Goal: Register for event/course

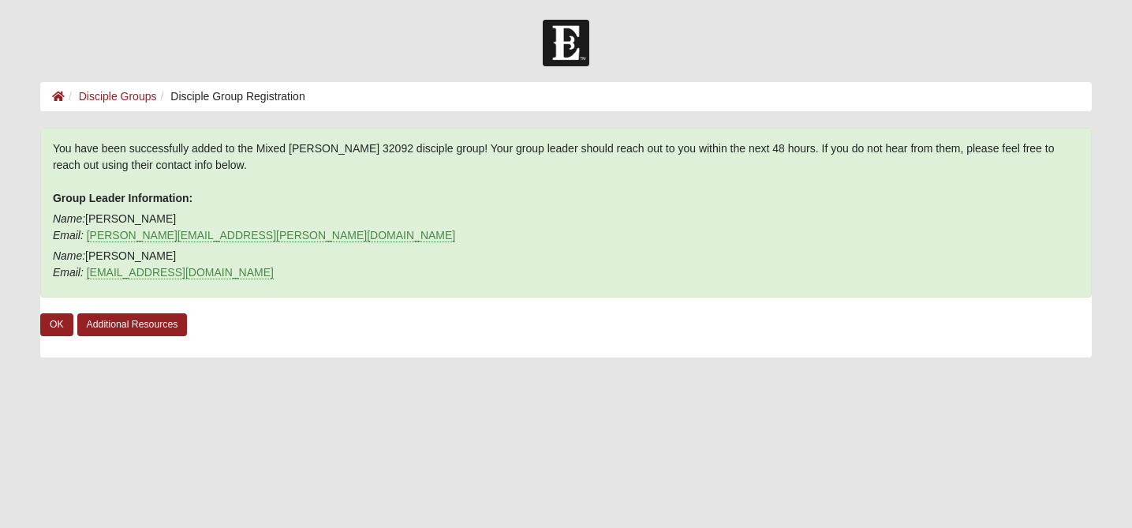
scroll to position [45, 0]
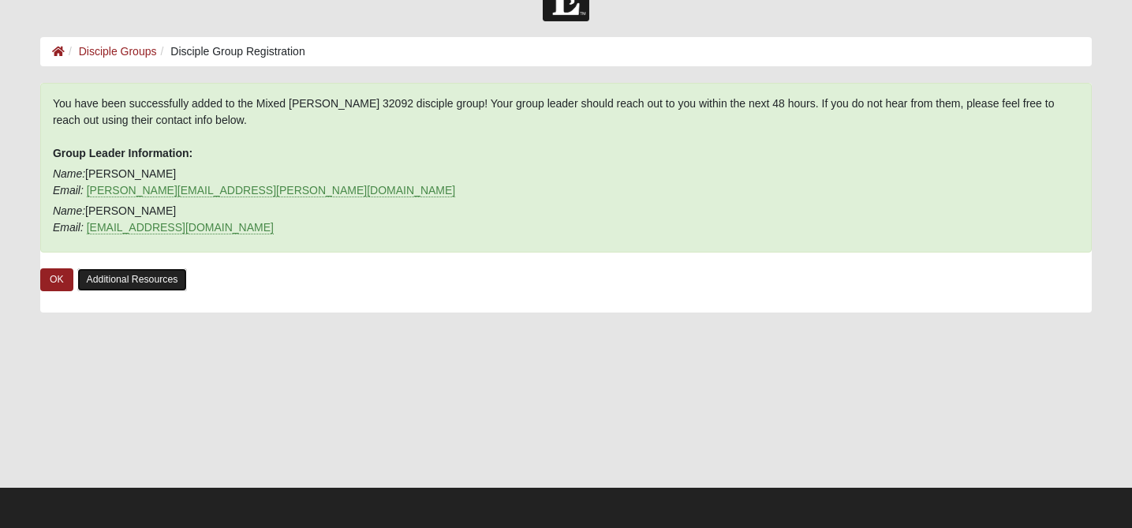
click at [165, 275] on link "Additional Resources" at bounding box center [132, 279] width 110 height 23
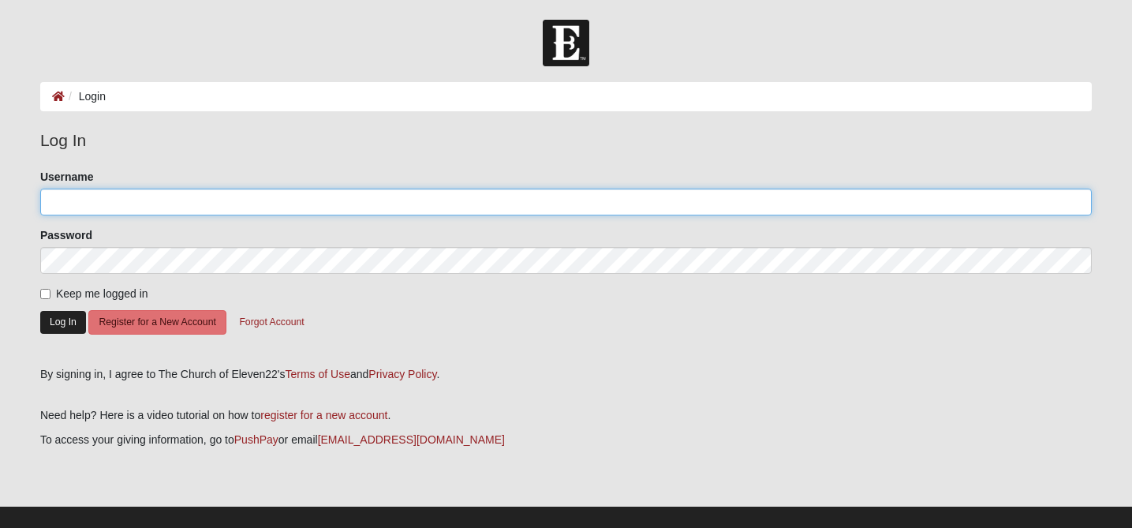
type input "andrewgannon01@gmail.com"
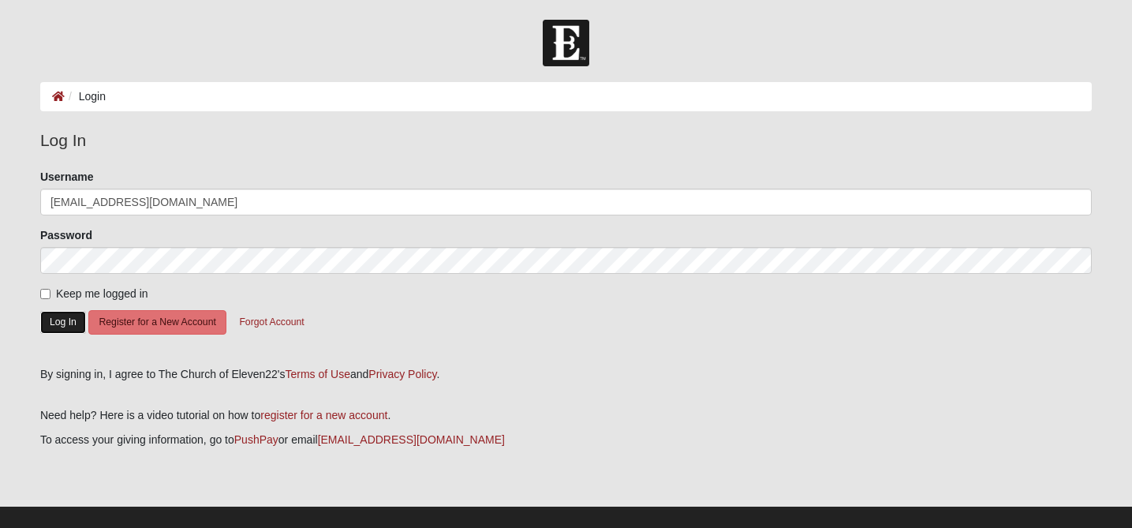
click at [65, 320] on button "Log In" at bounding box center [63, 322] width 46 height 23
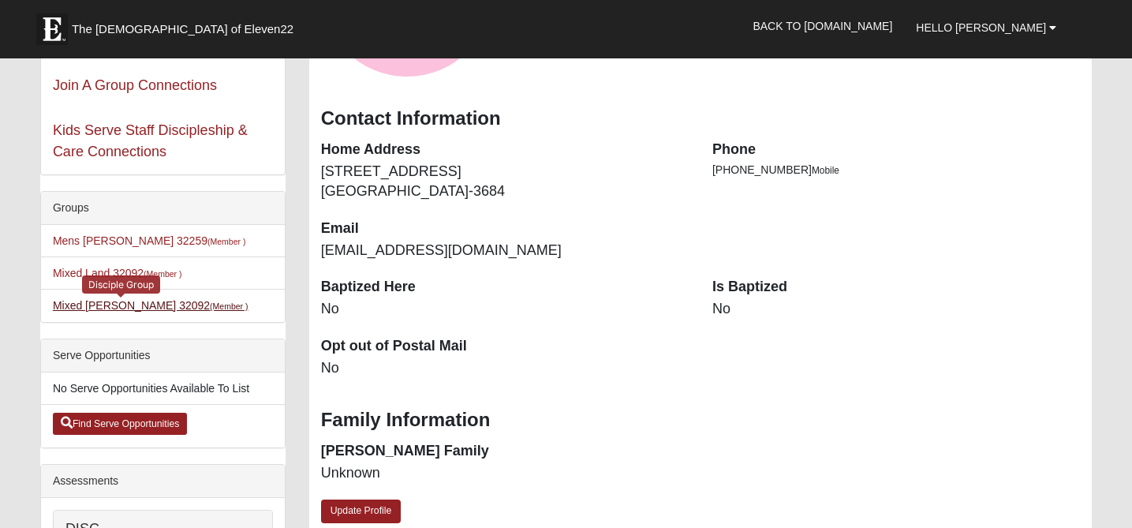
scroll to position [290, 0]
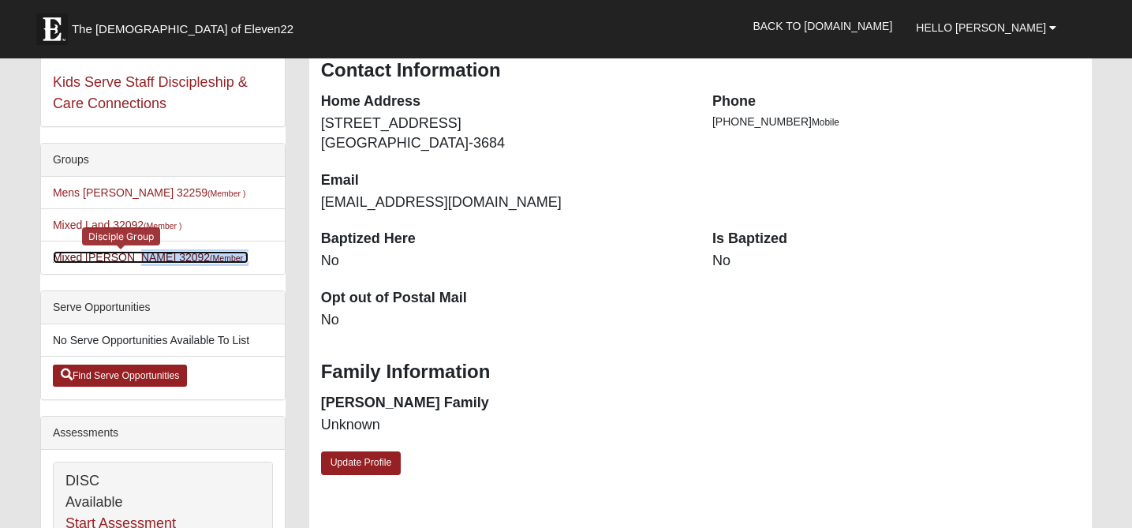
click at [148, 257] on link "Mixed [PERSON_NAME] 32092 (Member )" at bounding box center [151, 257] width 196 height 13
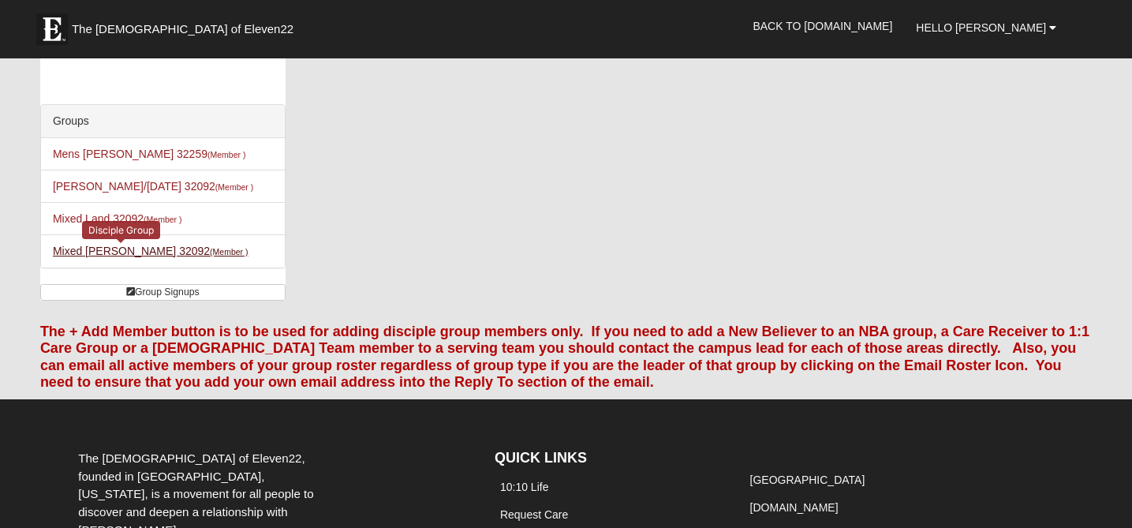
scroll to position [46, 0]
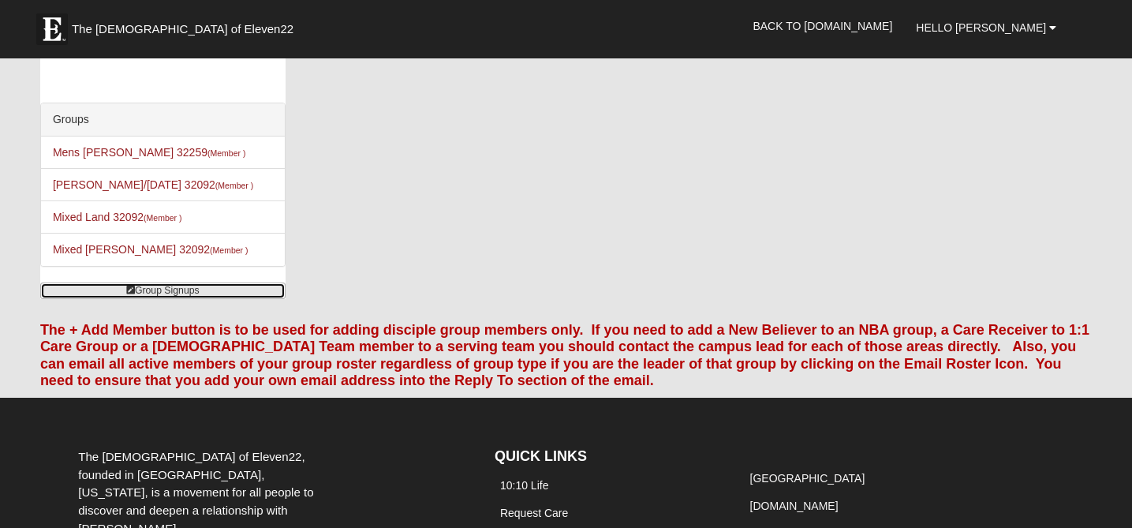
click at [138, 289] on link "Group Signups" at bounding box center [162, 291] width 245 height 17
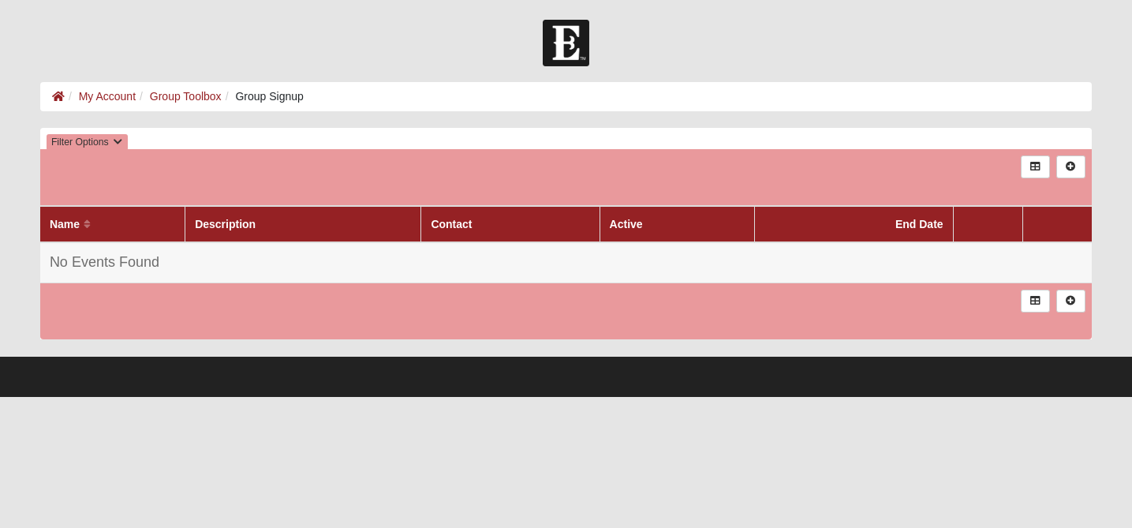
click at [120, 234] on th "Name" at bounding box center [112, 224] width 145 height 36
click at [287, 219] on th "Description" at bounding box center [303, 224] width 236 height 36
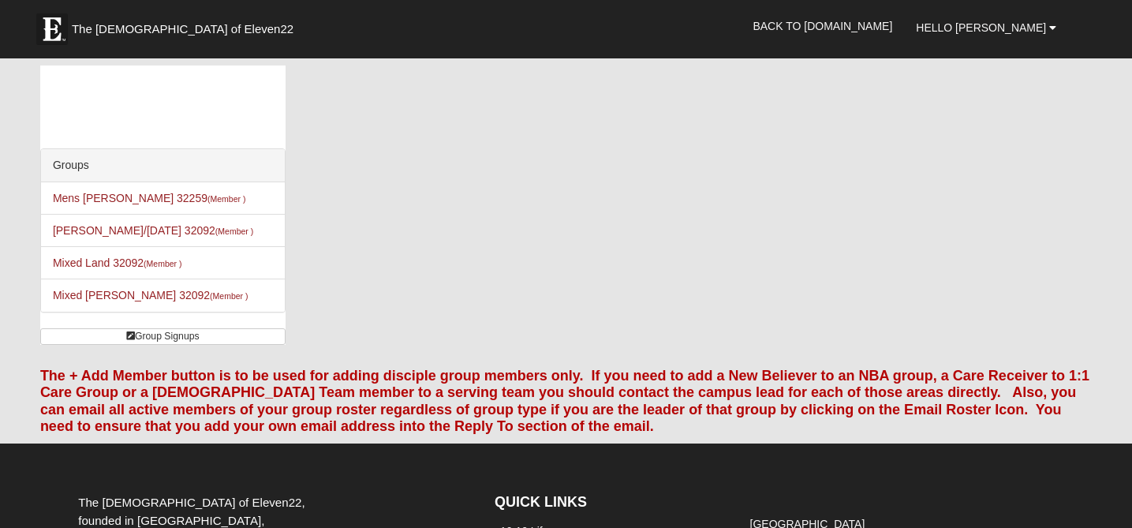
scroll to position [46, 0]
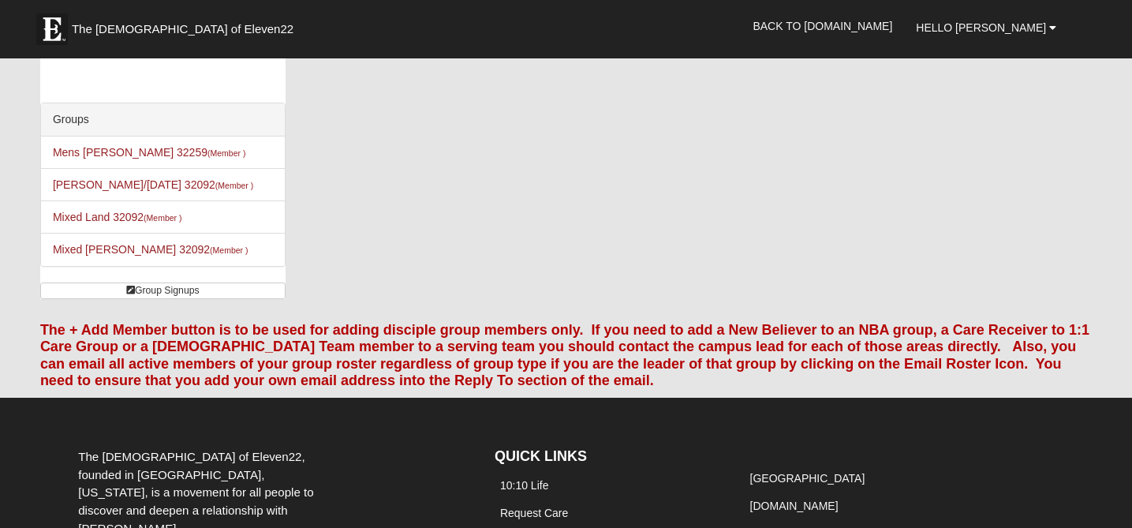
click at [160, 278] on div "Groups Mens Contreras 32259 (Member ) Mens Dixon/Monday 32092 (Member ) Mixed L…" at bounding box center [162, 159] width 245 height 279
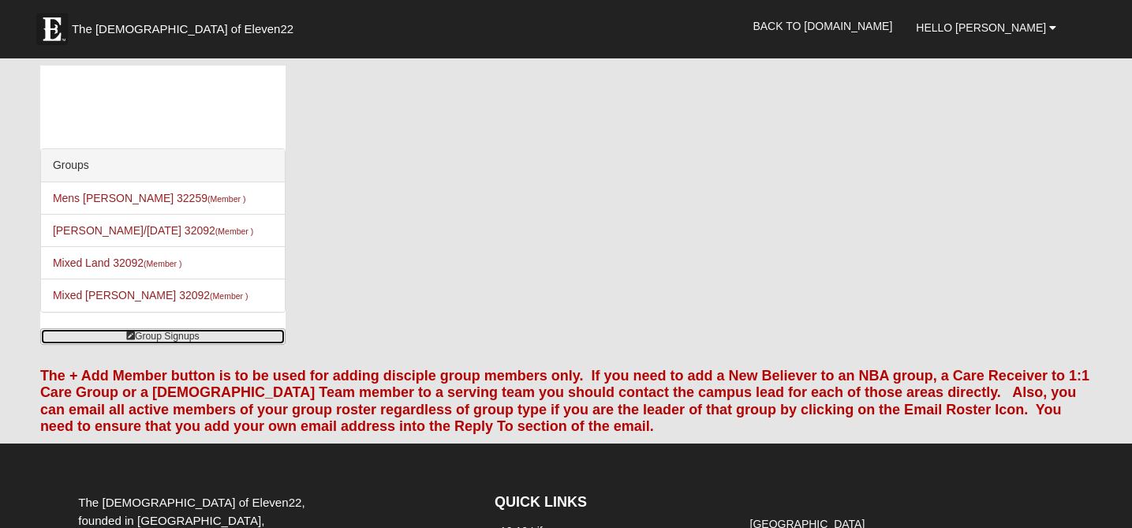
click at [174, 335] on link "Group Signups" at bounding box center [162, 336] width 245 height 17
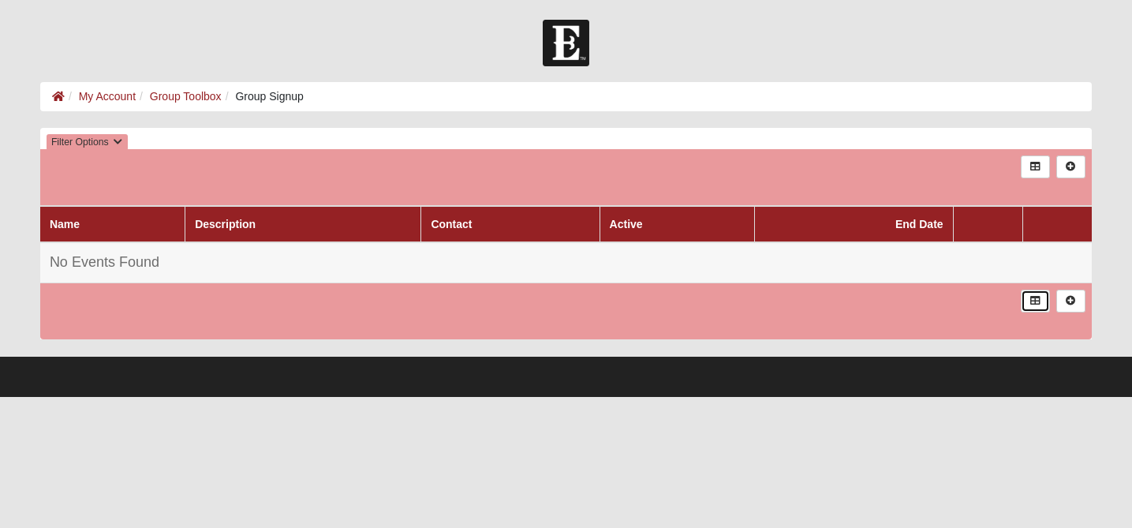
click at [1035, 300] on icon at bounding box center [1036, 300] width 12 height 9
click at [110, 94] on link "My Account" at bounding box center [107, 96] width 57 height 13
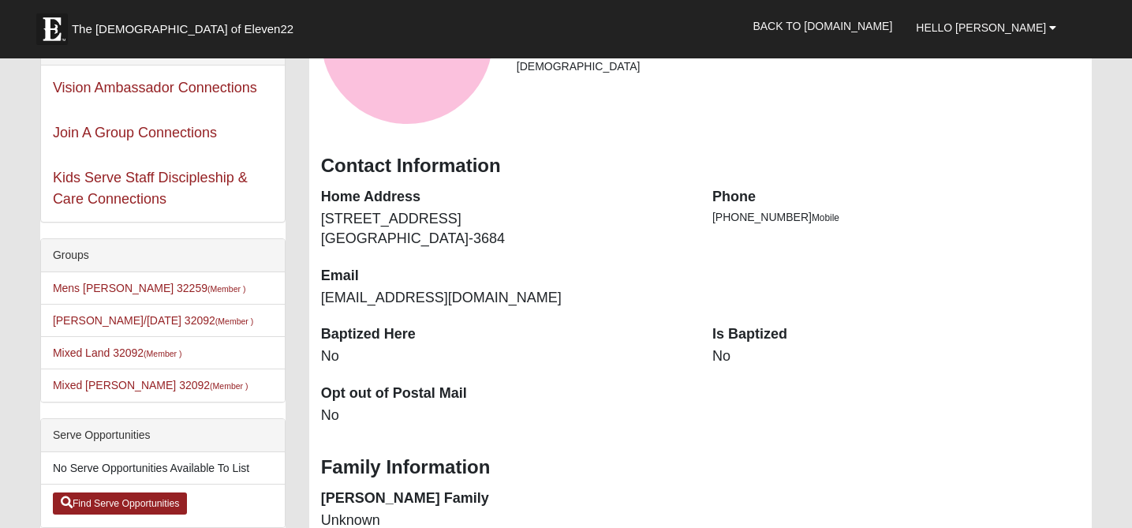
scroll to position [196, 0]
click at [208, 286] on small "(Member )" at bounding box center [227, 287] width 38 height 9
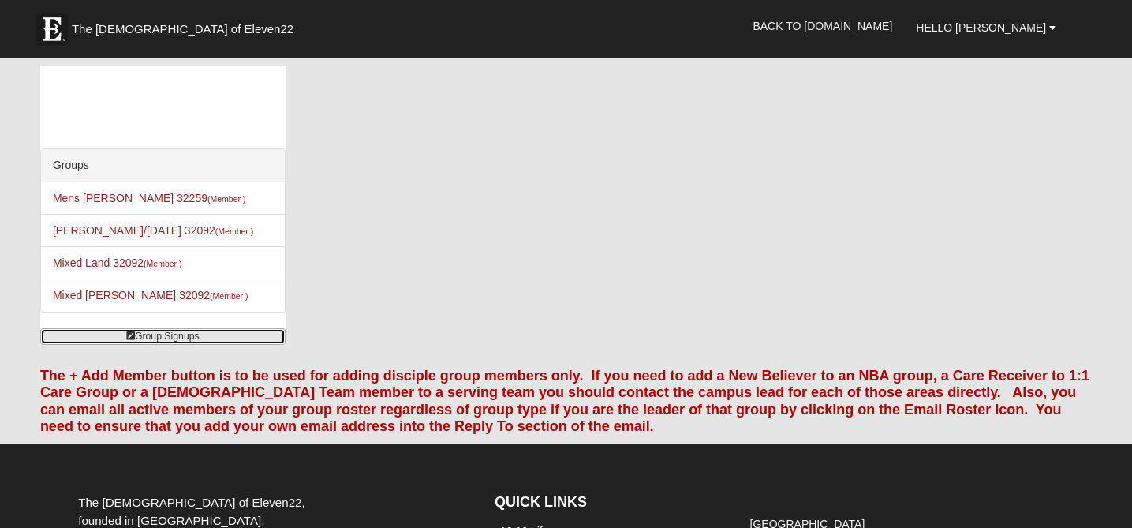
click at [155, 338] on link "Group Signups" at bounding box center [162, 336] width 245 height 17
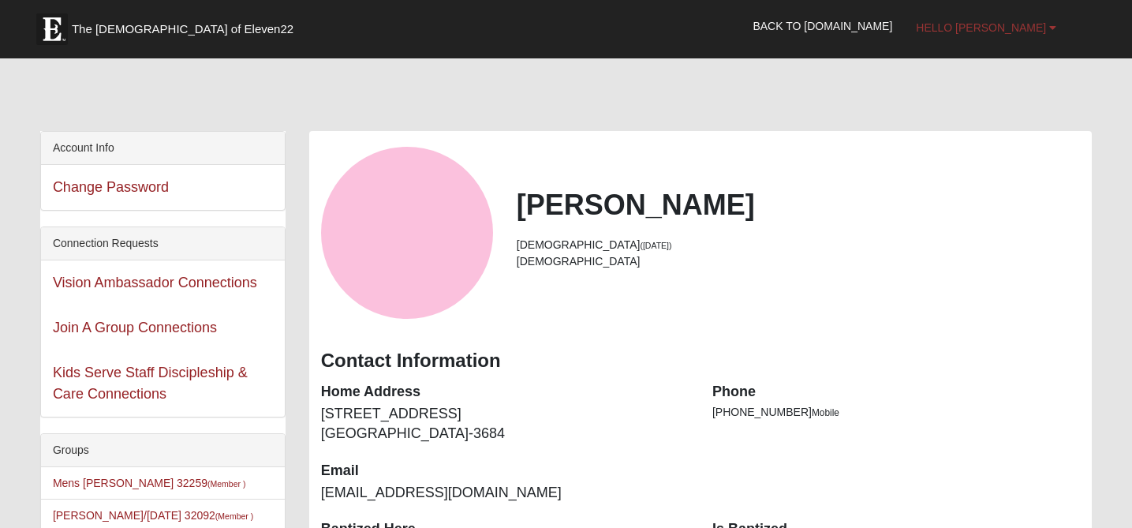
click at [1043, 27] on span "Hello [PERSON_NAME]" at bounding box center [981, 27] width 130 height 13
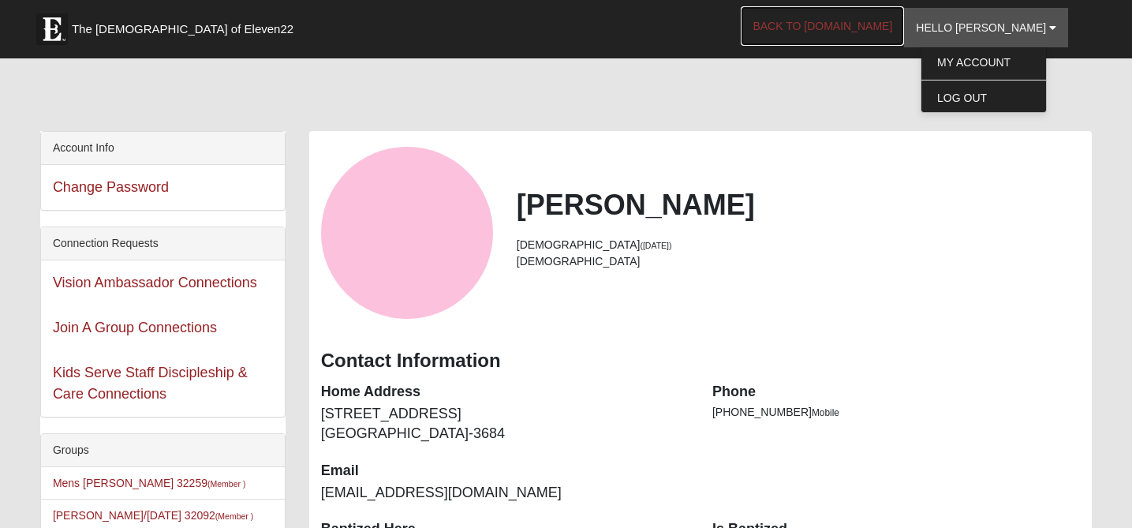
click at [874, 17] on link "Back to [DOMAIN_NAME]" at bounding box center [822, 25] width 163 height 39
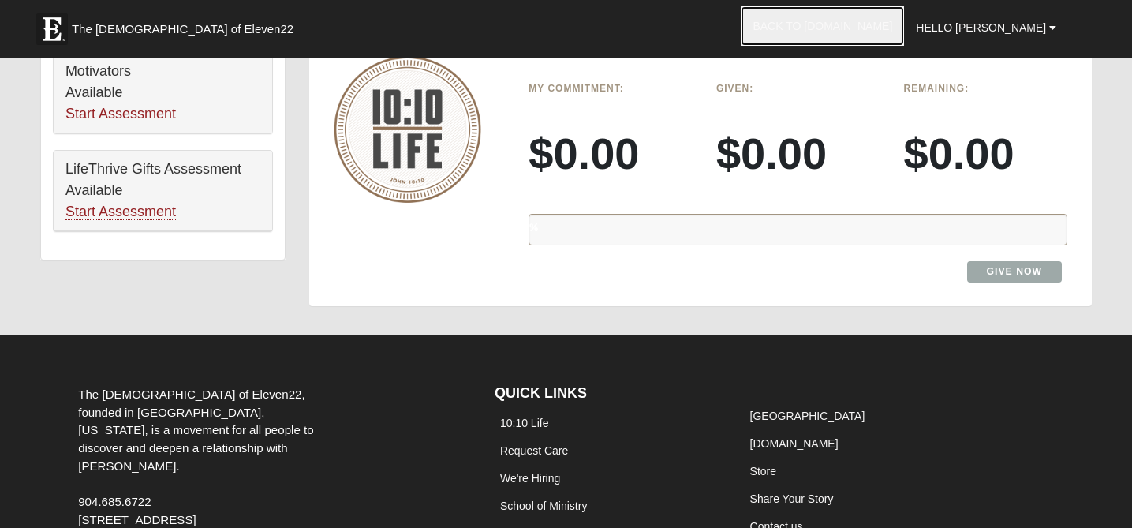
scroll to position [1249, 0]
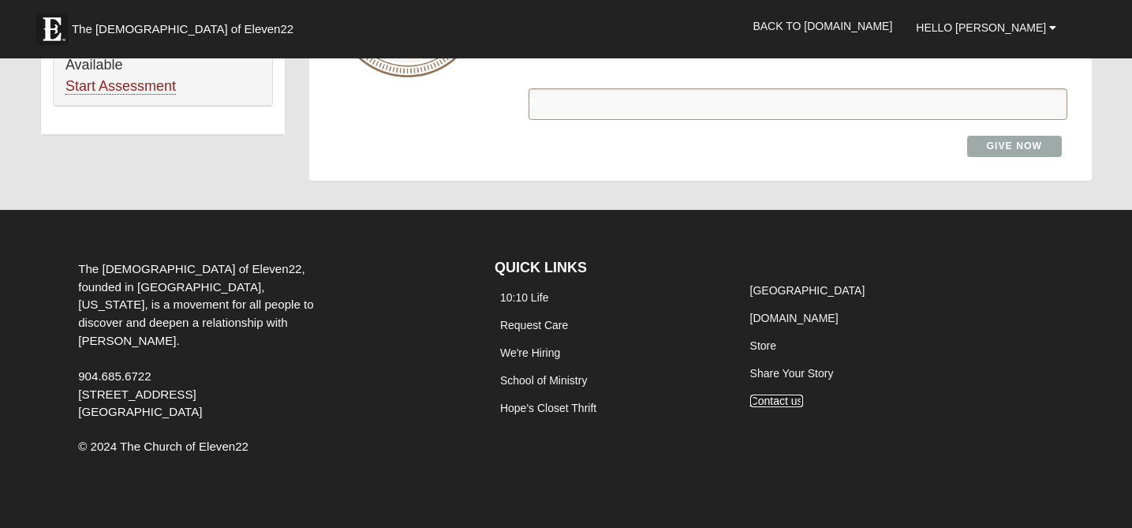
click at [765, 401] on link "Contact us" at bounding box center [776, 401] width 53 height 13
